Goal: Task Accomplishment & Management: Use online tool/utility

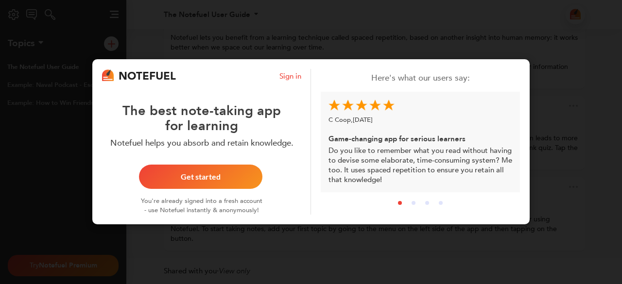
click at [242, 182] on button "Get started" at bounding box center [200, 177] width 123 height 24
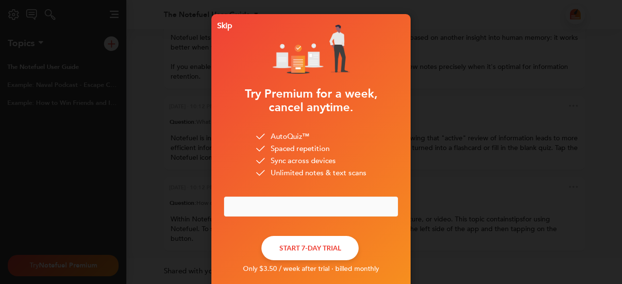
click at [177, 167] on div "Skip Try Premium for a week, cancel anytime. AutoQuiz™ Spaced repetition Sync a…" at bounding box center [311, 142] width 622 height 284
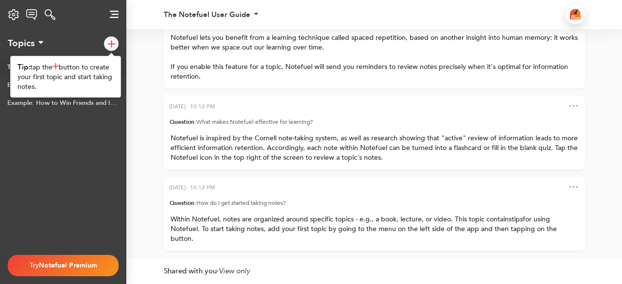
click at [110, 49] on div at bounding box center [111, 43] width 15 height 15
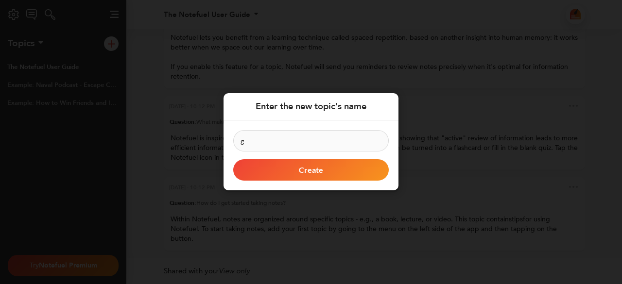
type input "g"
click at [307, 165] on button "Create" at bounding box center [311, 170] width 156 height 21
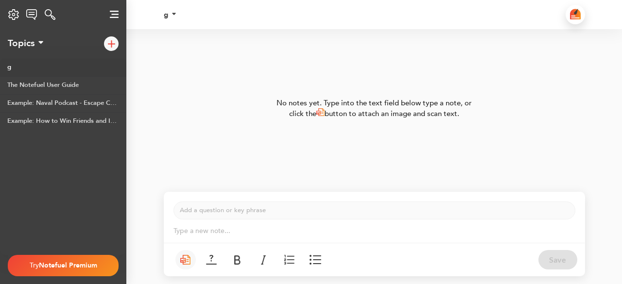
click at [371, 106] on div "No notes yet. Type into the text field below type a note, or click the button t…" at bounding box center [374, 109] width 204 height 20
drag, startPoint x: 296, startPoint y: 215, endPoint x: 311, endPoint y: 126, distance: 90.6
click at [297, 212] on p "Add a question or key phrase ﻿" at bounding box center [374, 210] width 389 height 9
click at [310, 114] on div "No notes yet. Type into the text field below type a note, or click the button t…" at bounding box center [374, 109] width 204 height 20
drag, startPoint x: 344, startPoint y: 113, endPoint x: 345, endPoint y: 122, distance: 8.8
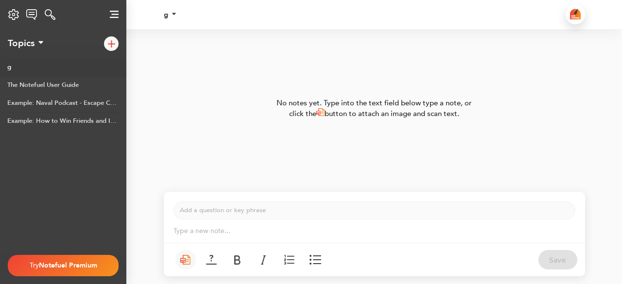
click at [345, 114] on div "No notes yet. Type into the text field below type a note, or click the button t…" at bounding box center [374, 109] width 204 height 20
click at [275, 212] on p "Add a question or key phrase ﻿" at bounding box center [374, 210] width 389 height 9
click at [29, 20] on button at bounding box center [31, 14] width 20 height 21
